Goal: Task Accomplishment & Management: Complete application form

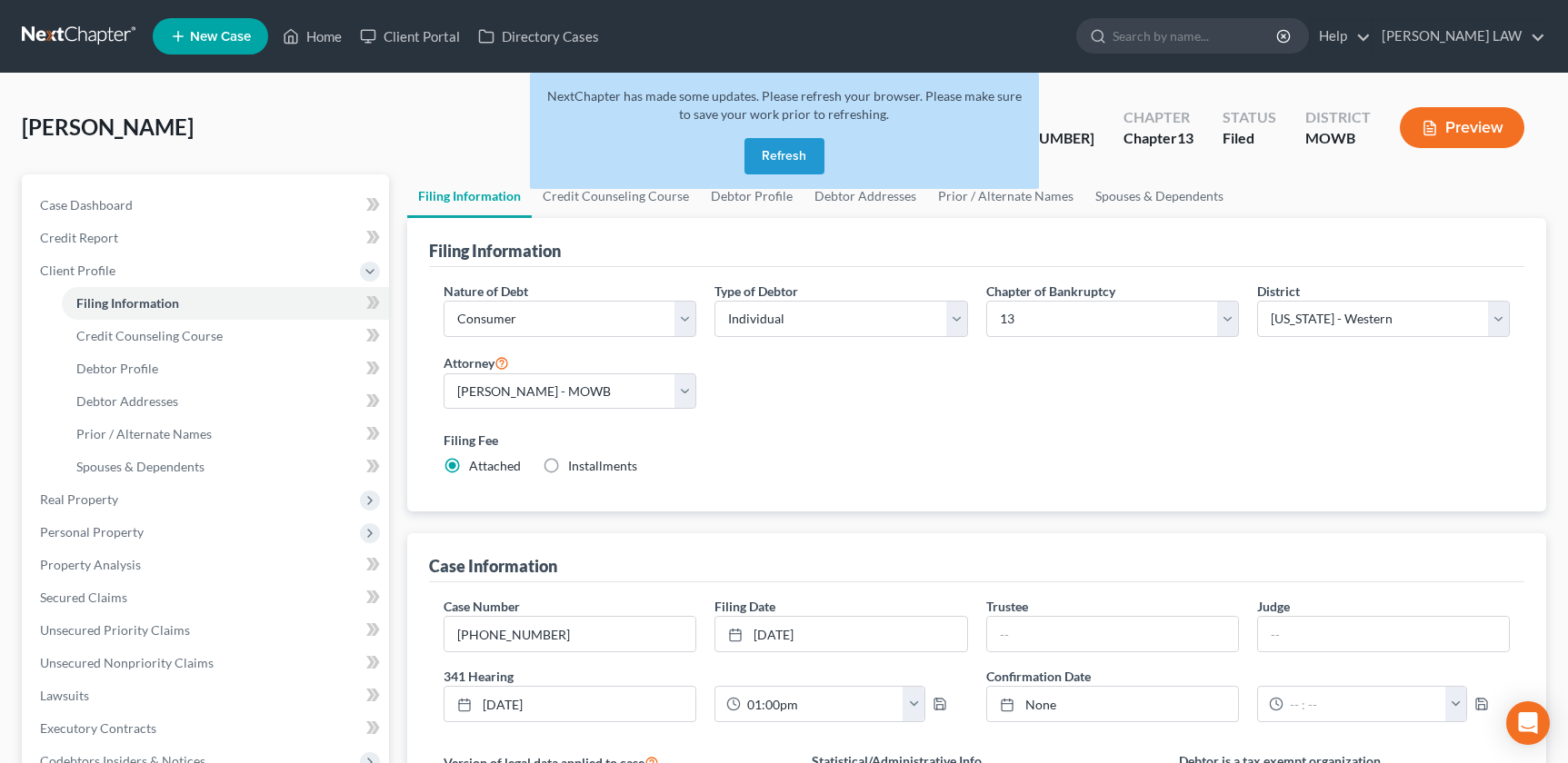
select select "1"
select select "0"
select select "3"
select select "46"
select select "0"
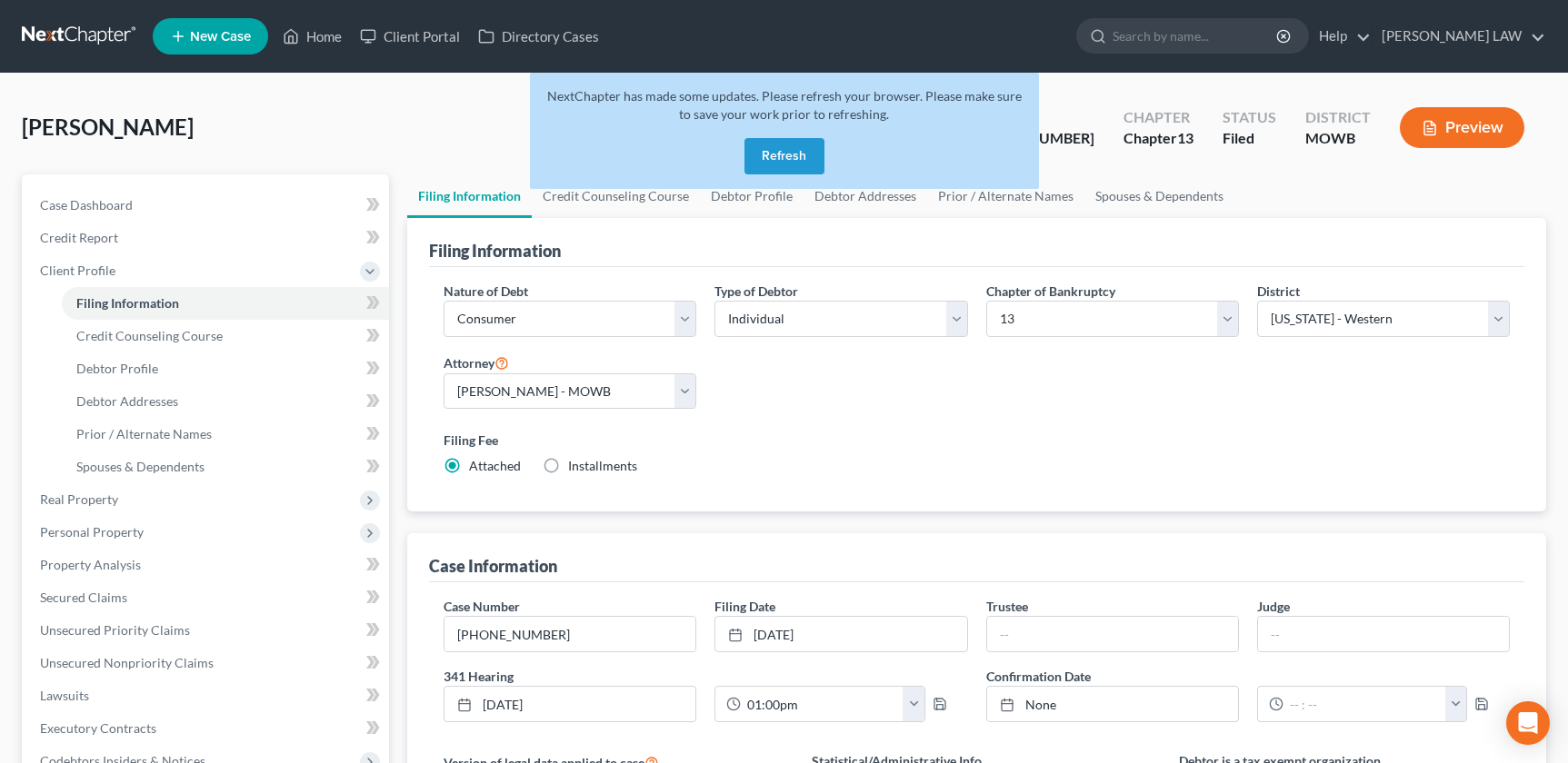
select select "26"
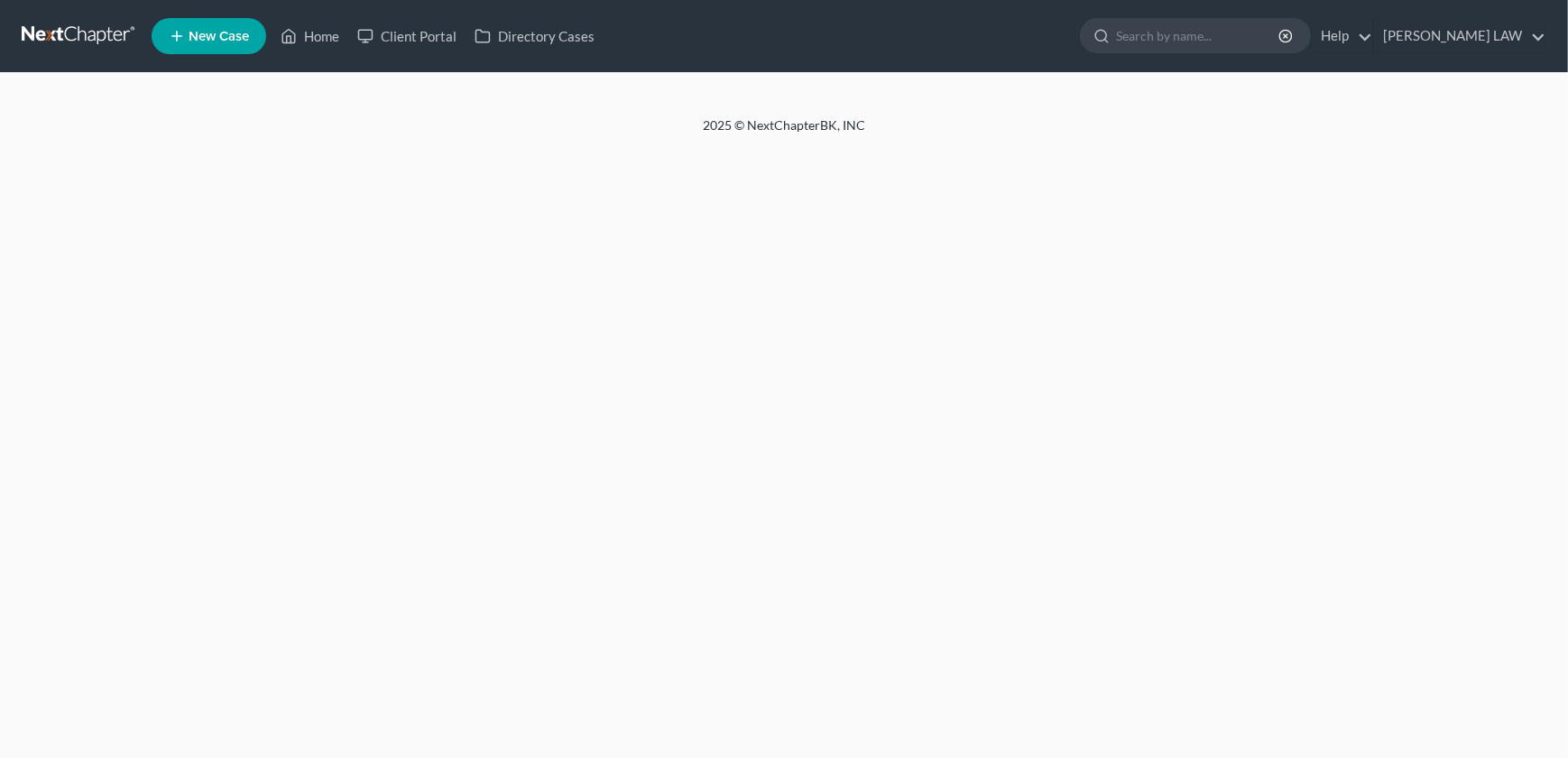
select select "1"
select select "0"
select select "3"
select select "26"
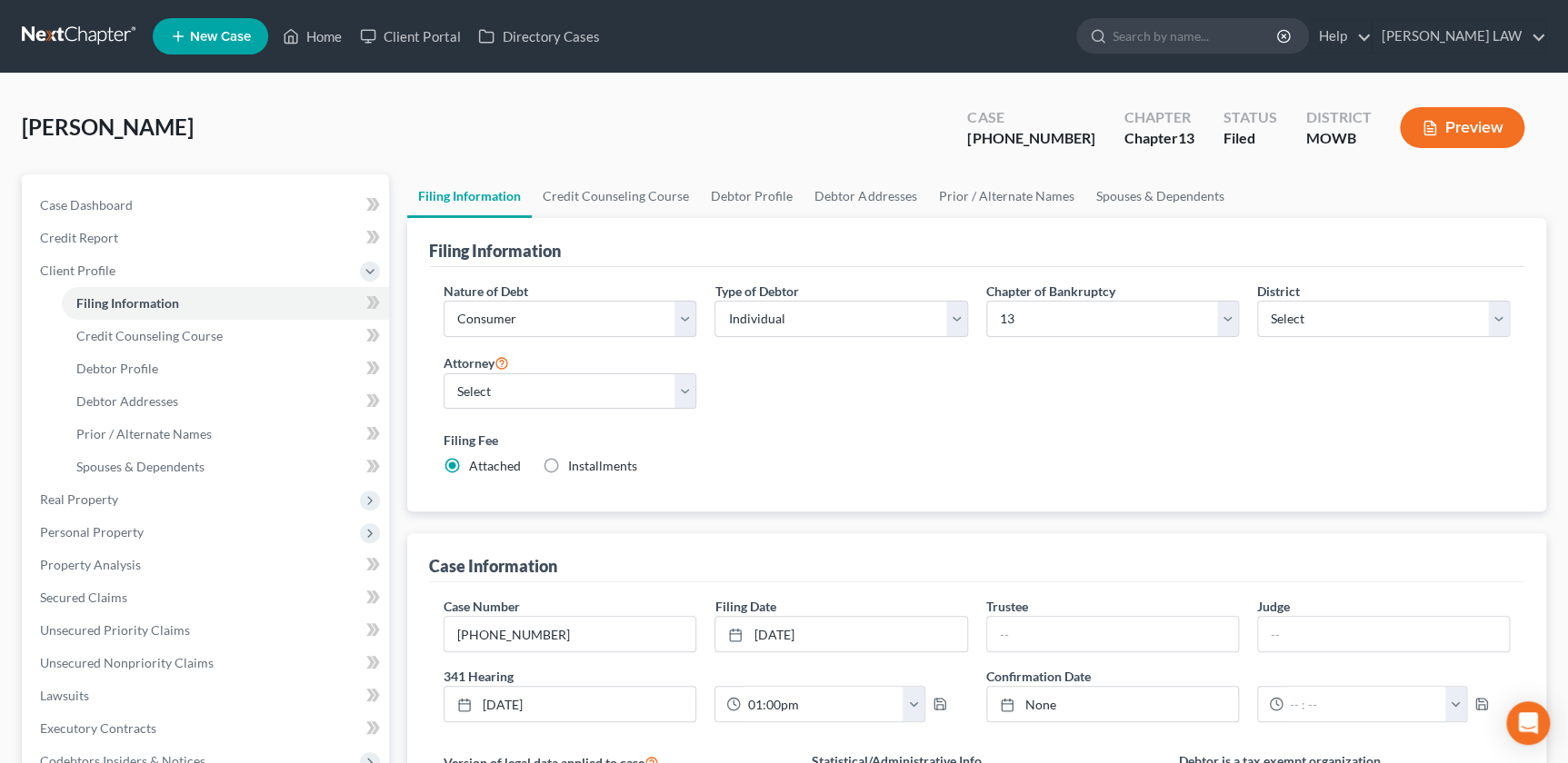
click at [385, 131] on div "Hiegert, Jan Upgraded Case 25-40652-13 Chapter Chapter 13 Status Filed District…" at bounding box center [783, 135] width 1524 height 79
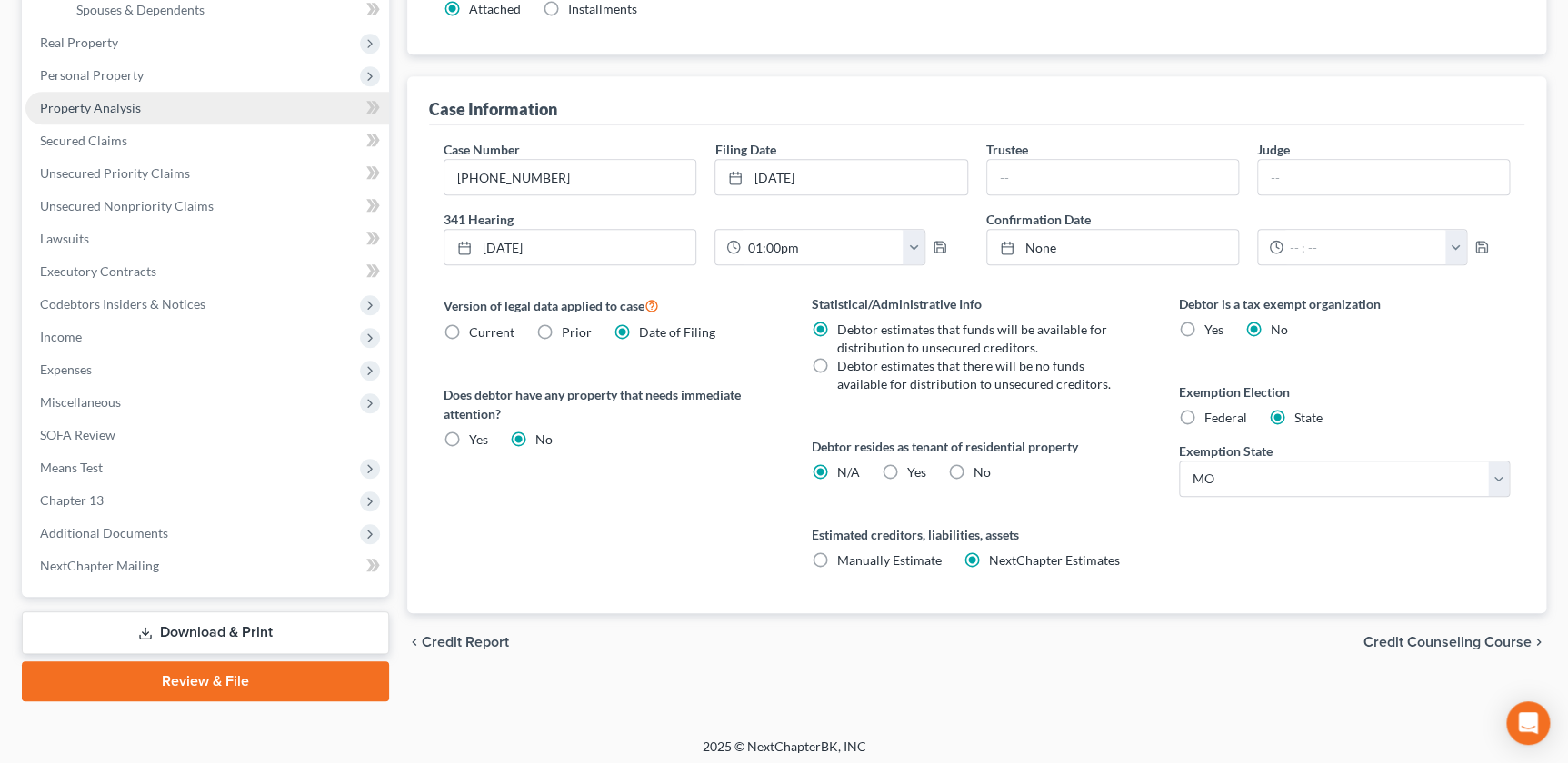
scroll to position [463, 0]
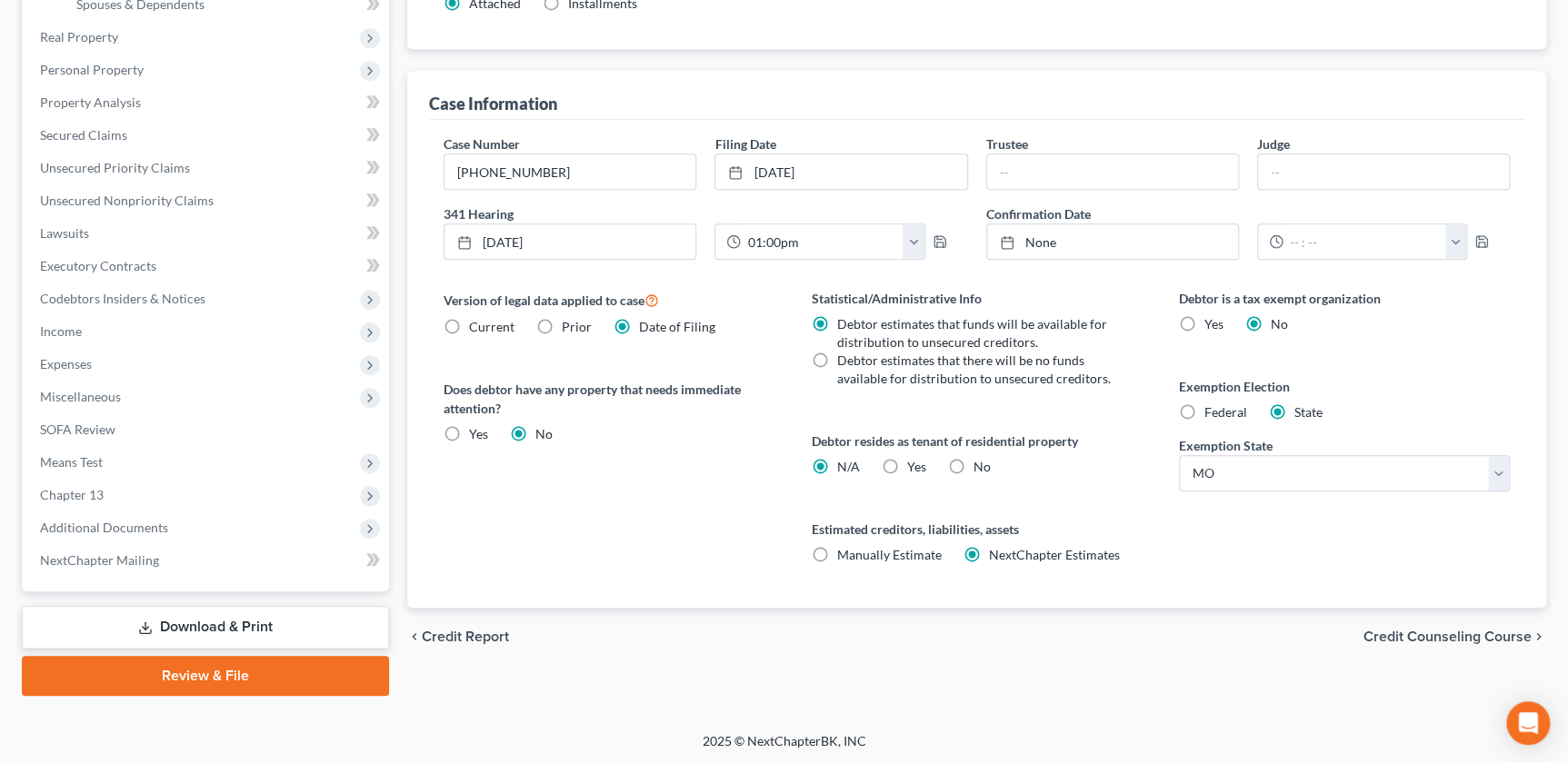
click at [399, 558] on div "Filing Information Credit Counseling Course Debtor Profile Debtor Addresses Pri…" at bounding box center [977, 204] width 1157 height 984
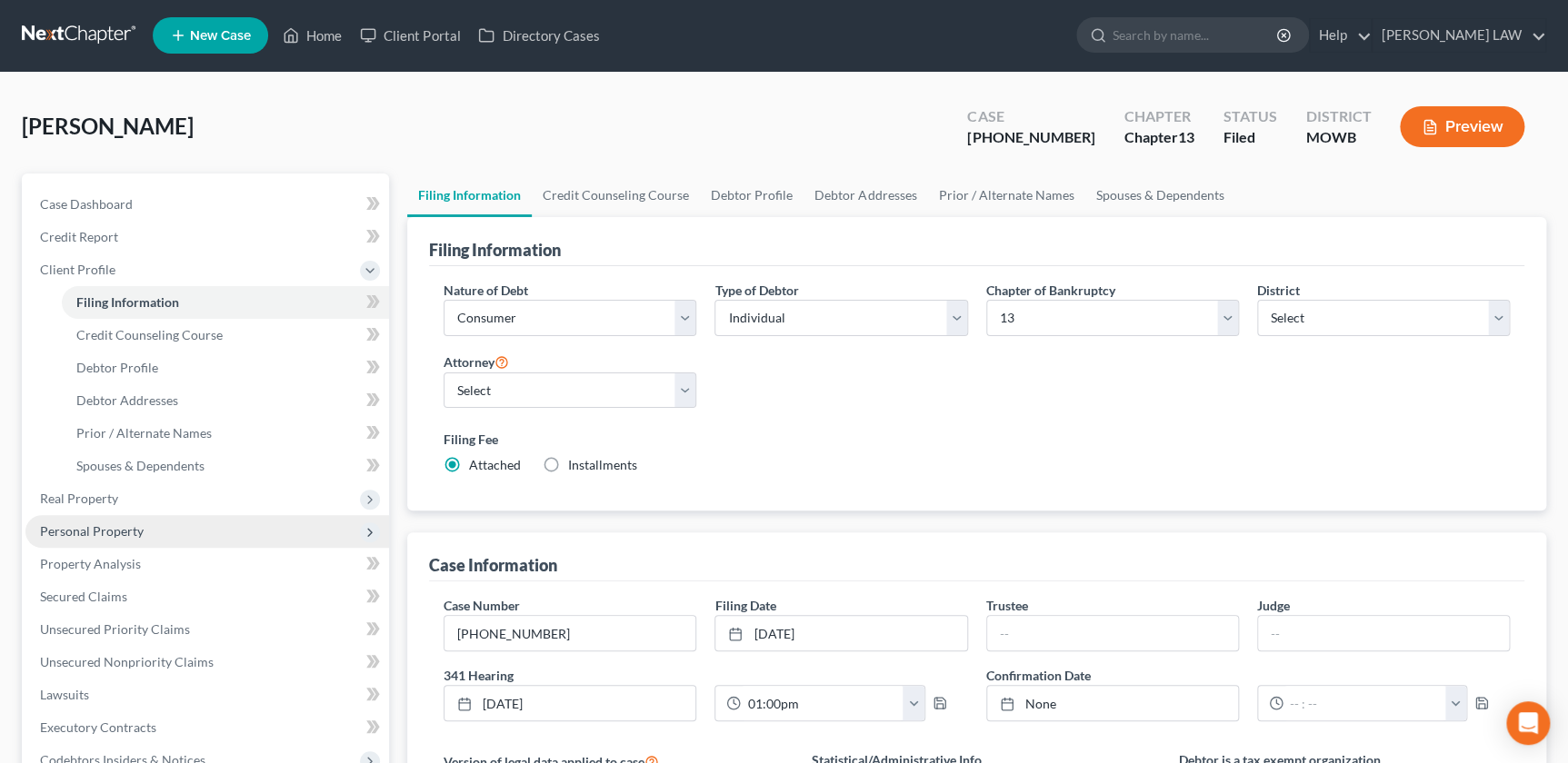
scroll to position [0, 0]
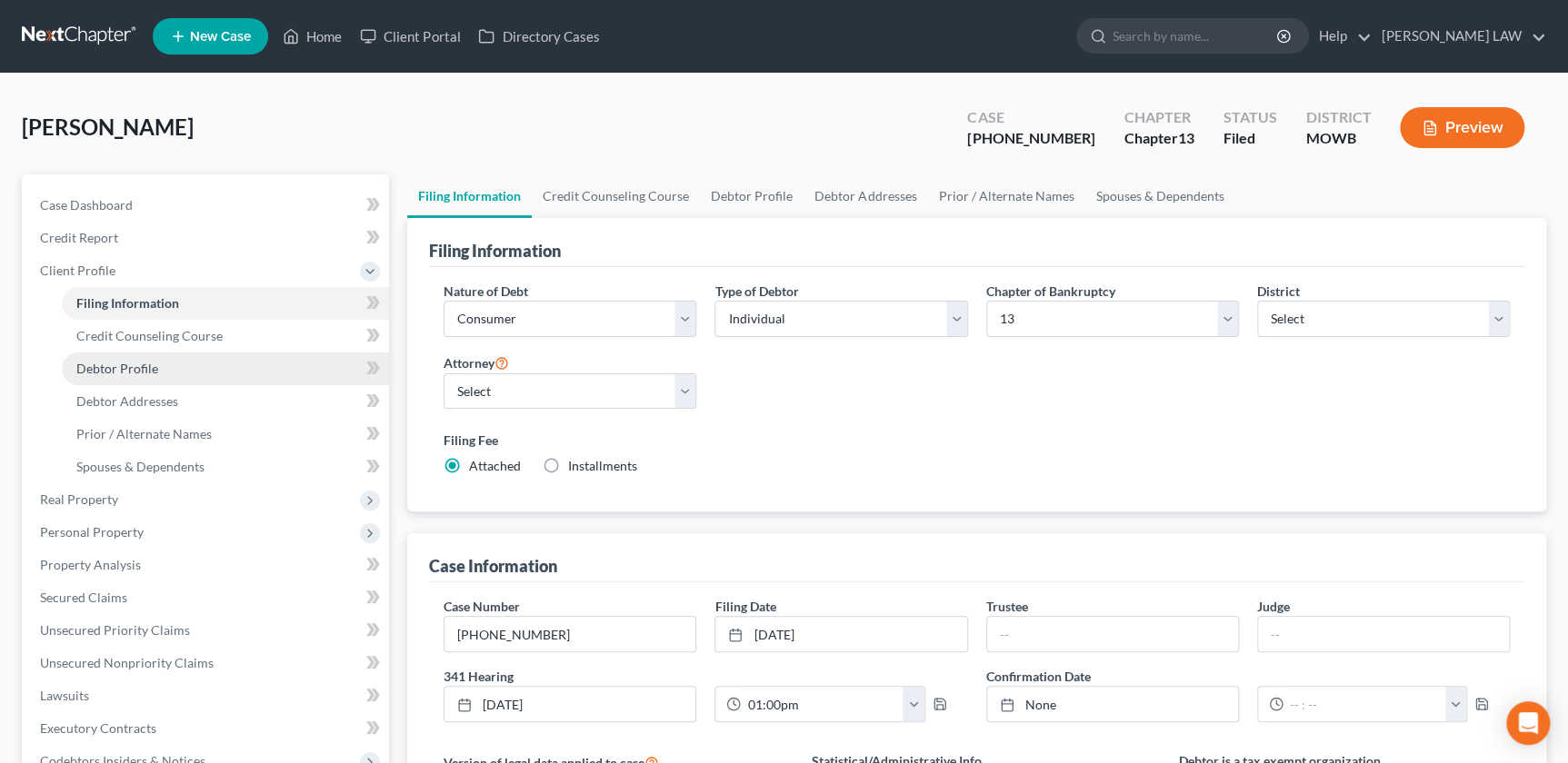
click at [132, 364] on span "Debtor Profile" at bounding box center [117, 368] width 82 height 16
select select "1"
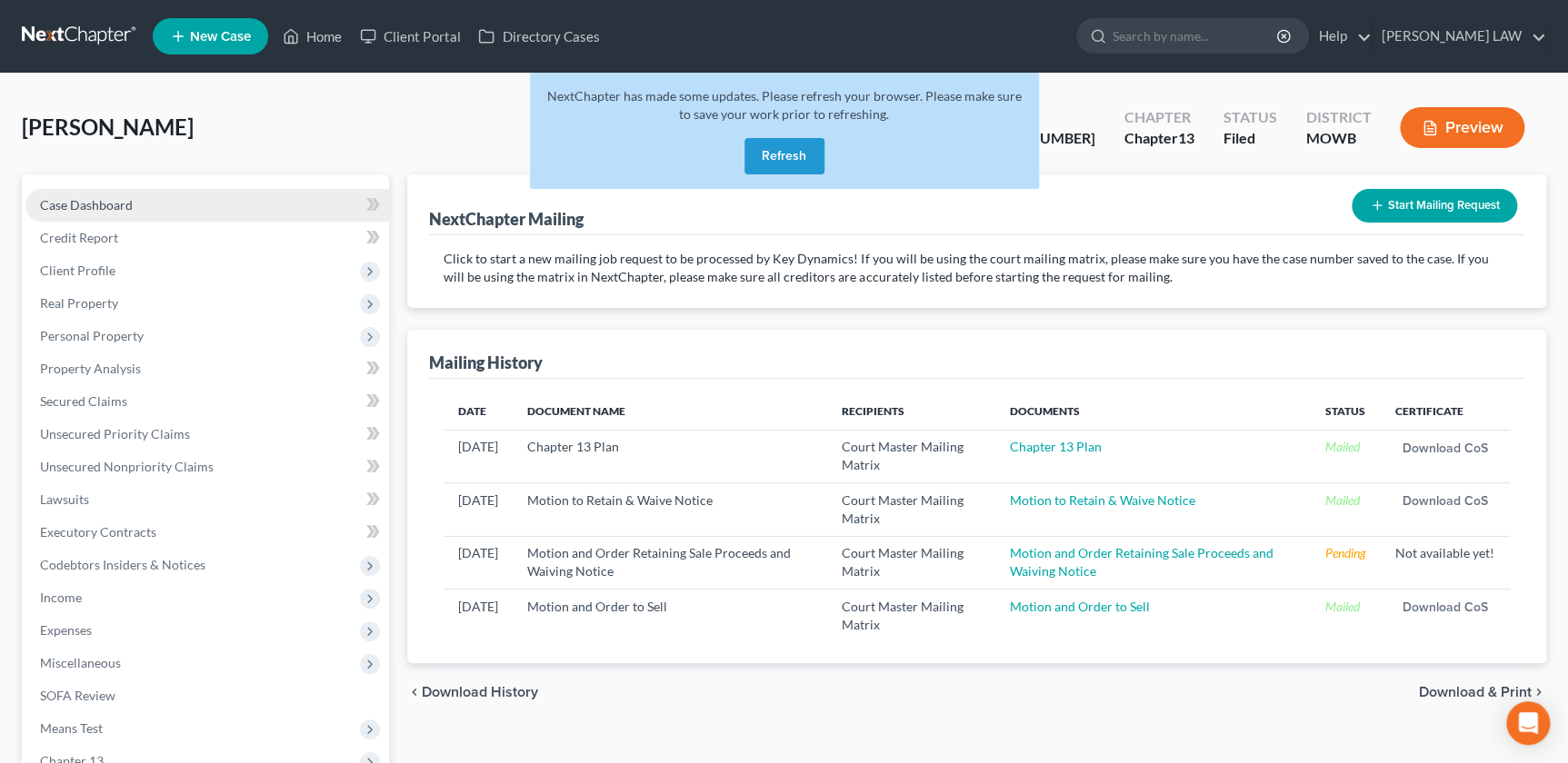
click at [91, 199] on span "Case Dashboard" at bounding box center [86, 205] width 92 height 16
select select "2"
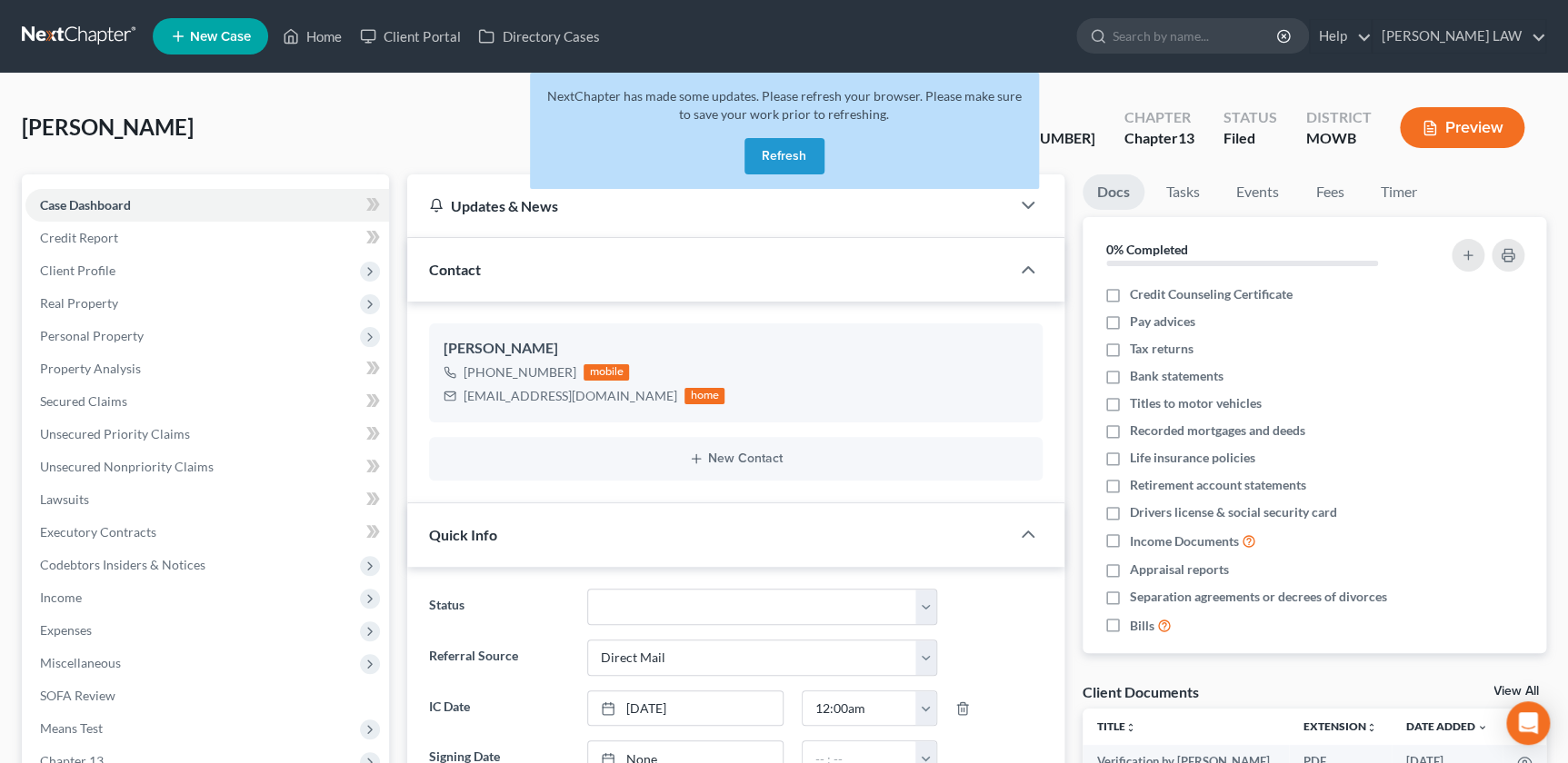
scroll to position [36, 0]
click at [801, 156] on button "Refresh" at bounding box center [784, 156] width 80 height 36
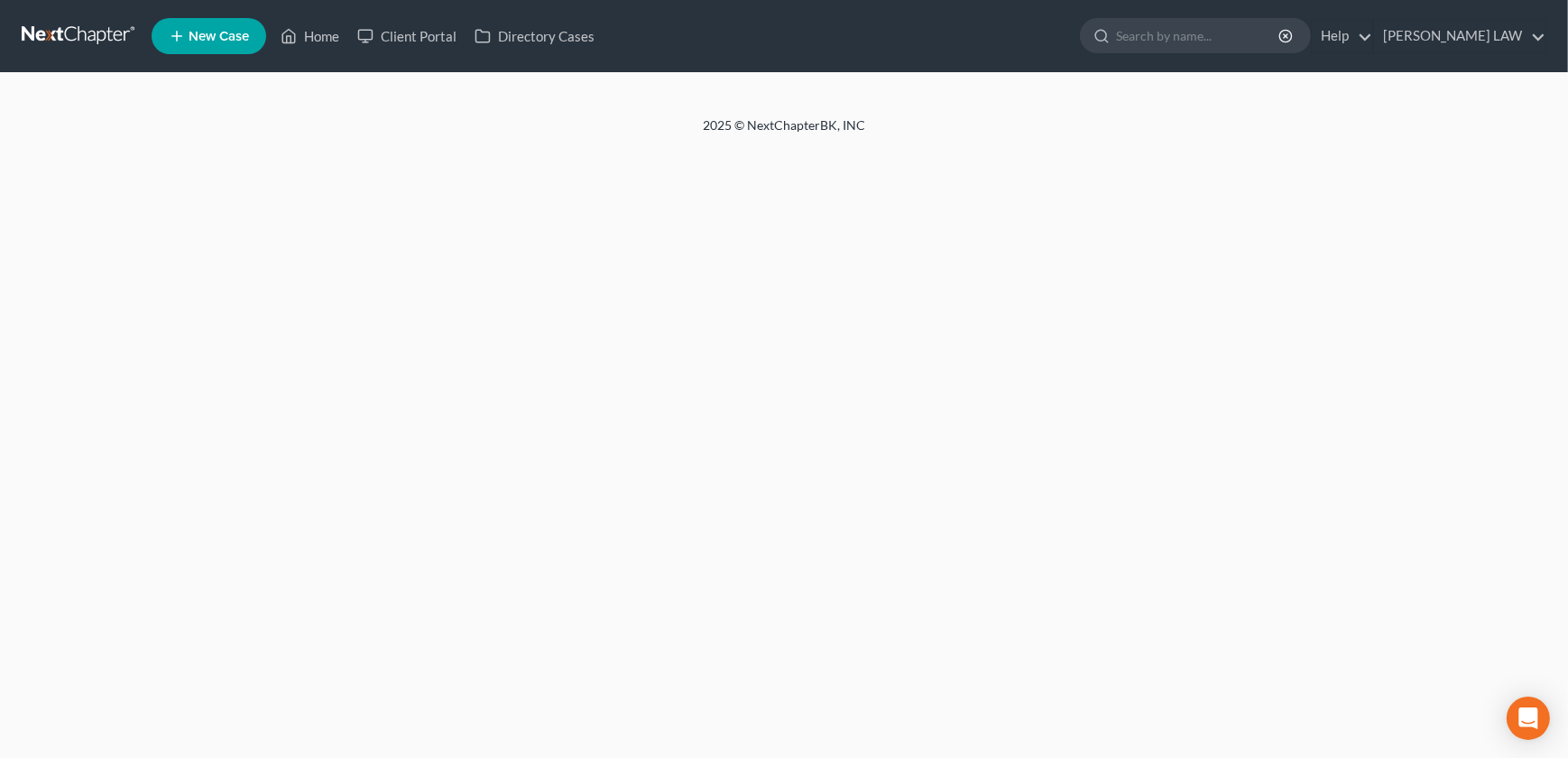
select select "2"
